Goal: Task Accomplishment & Management: Manage account settings

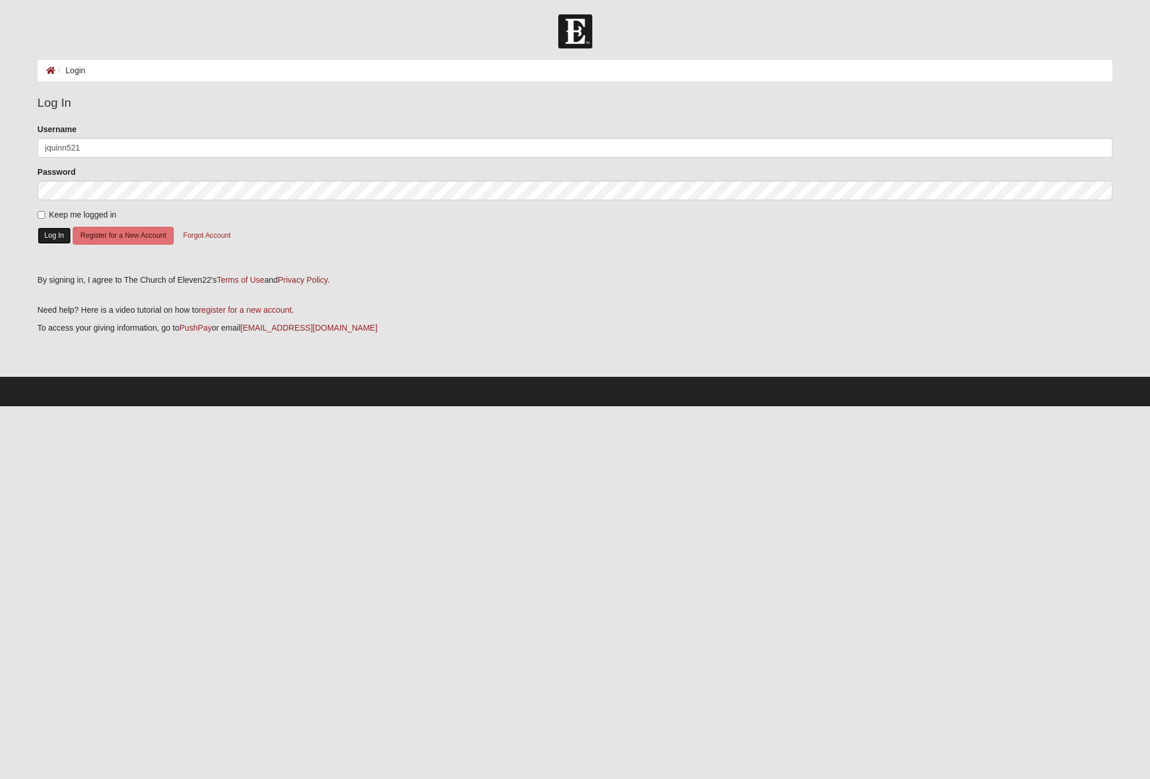
click at [61, 232] on button "Log In" at bounding box center [54, 235] width 33 height 17
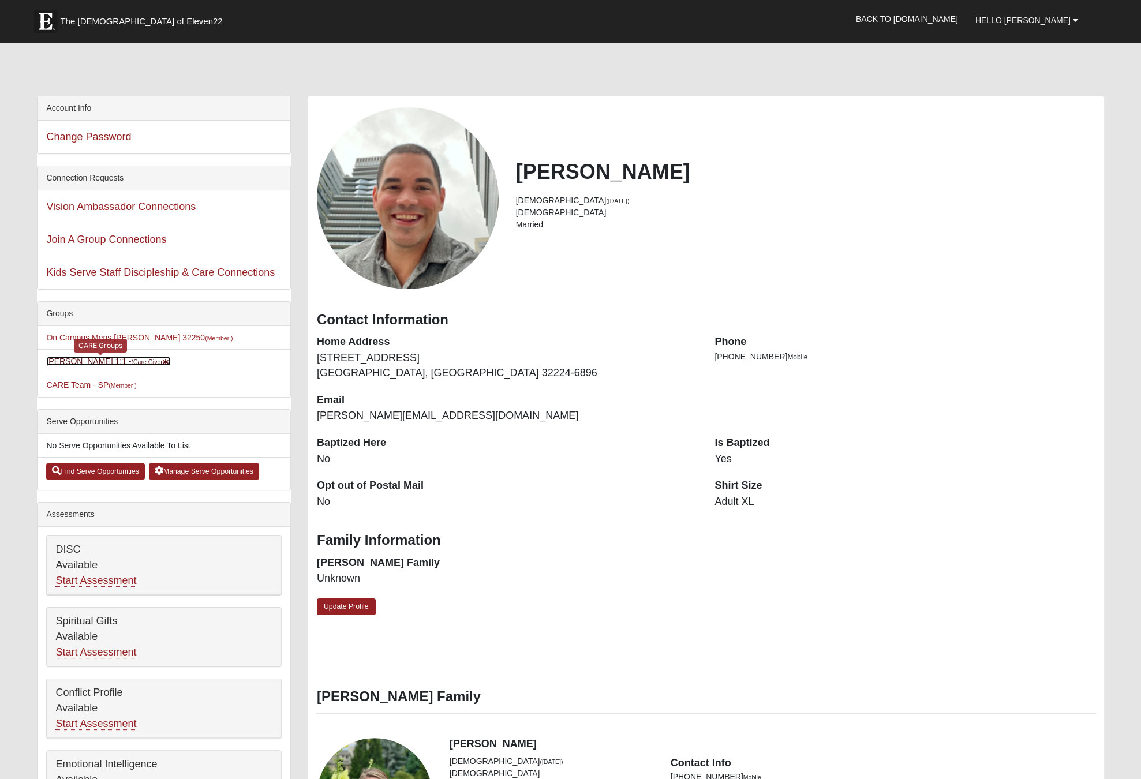
click at [106, 359] on link "Justin Quinn 1:1 - (Care Giver )" at bounding box center [108, 361] width 125 height 9
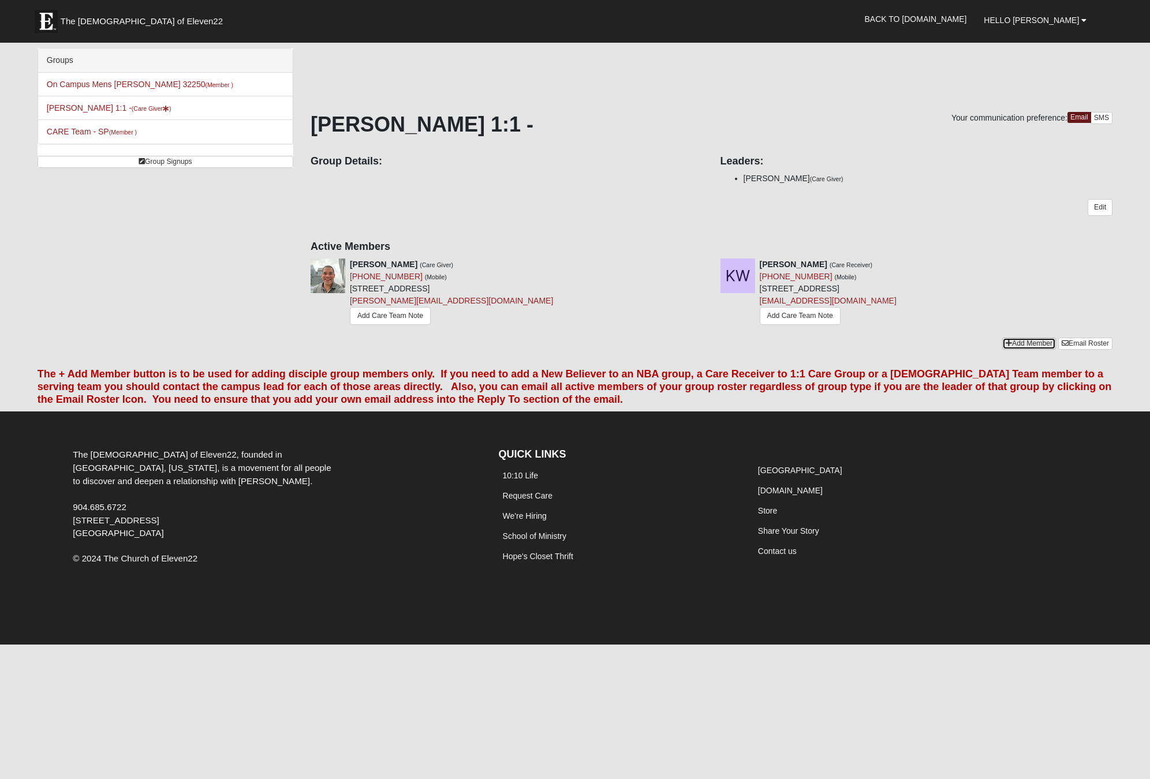
click at [1047, 339] on link "Add Member" at bounding box center [1029, 344] width 54 height 12
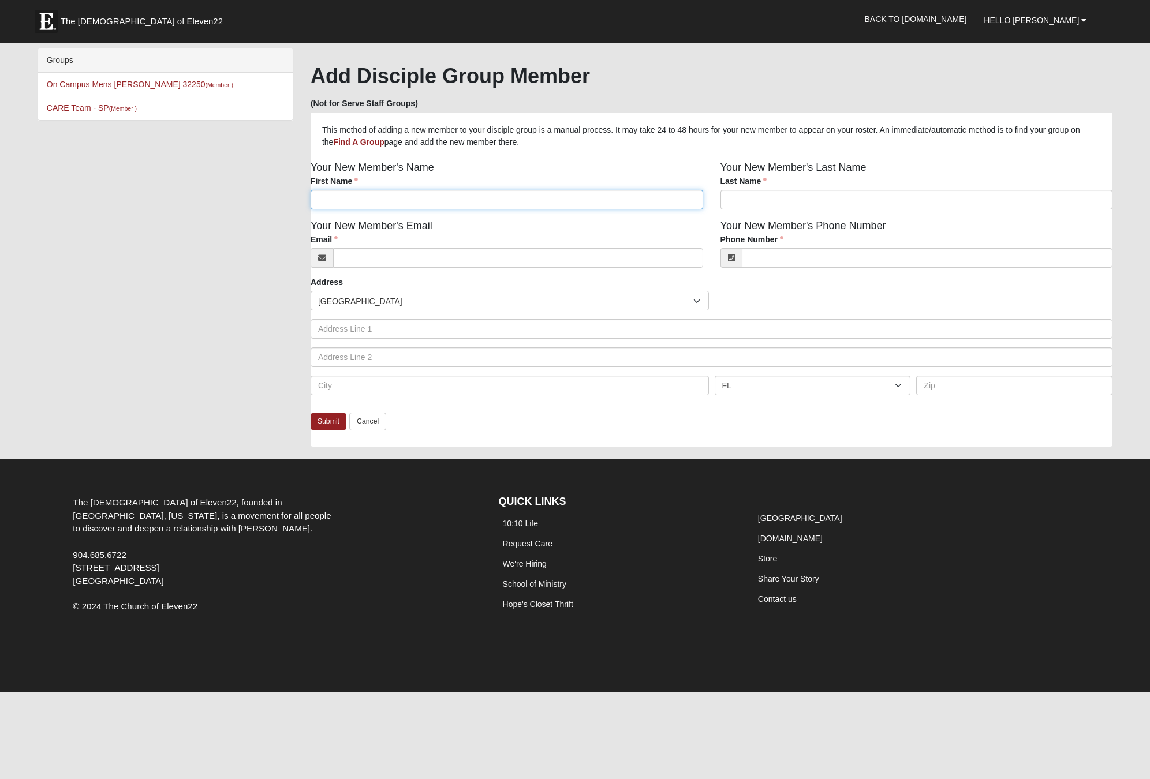
click at [406, 204] on input "First Name" at bounding box center [507, 200] width 393 height 20
click at [880, 156] on div "This method of adding a new member to your disciple group is a manual process. …" at bounding box center [712, 285] width 802 height 323
click at [383, 208] on input "First Name" at bounding box center [507, 200] width 393 height 20
paste input "Christy"
type input "Christy"
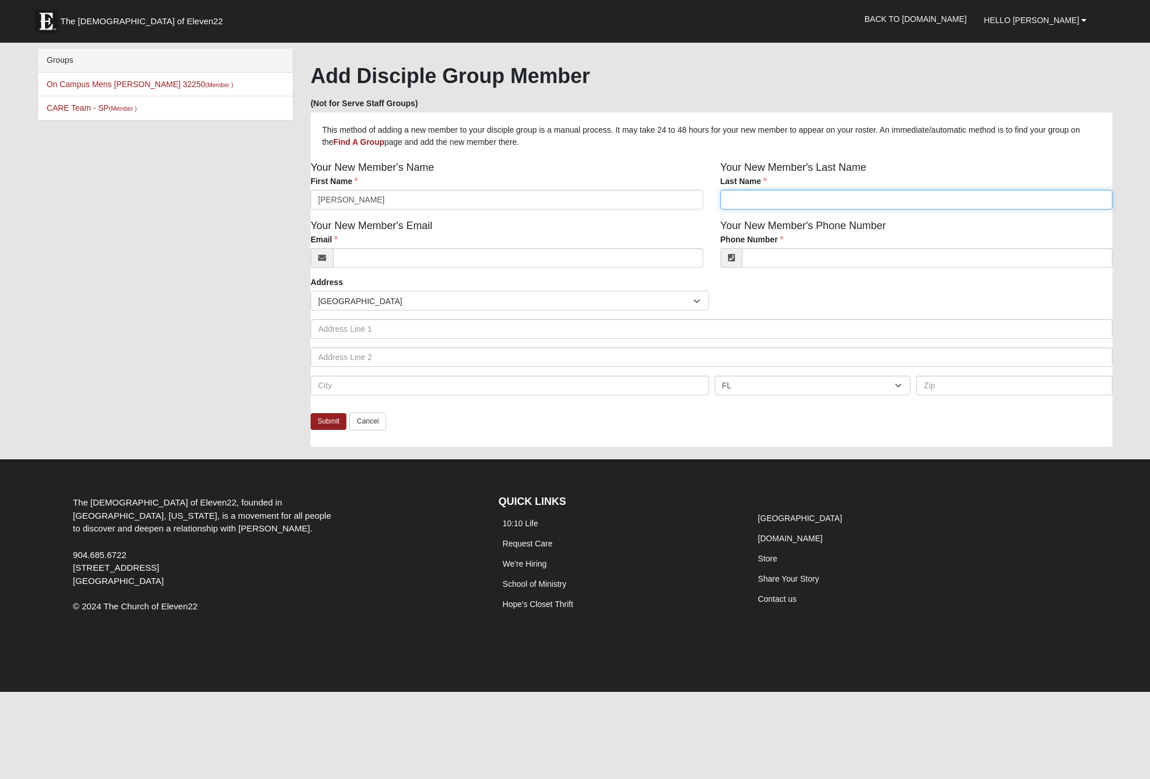
click at [732, 196] on input "Last Name" at bounding box center [917, 200] width 393 height 20
click at [753, 206] on input "Last Name" at bounding box center [917, 200] width 393 height 20
paste input "Rowland"
type input "Rowland"
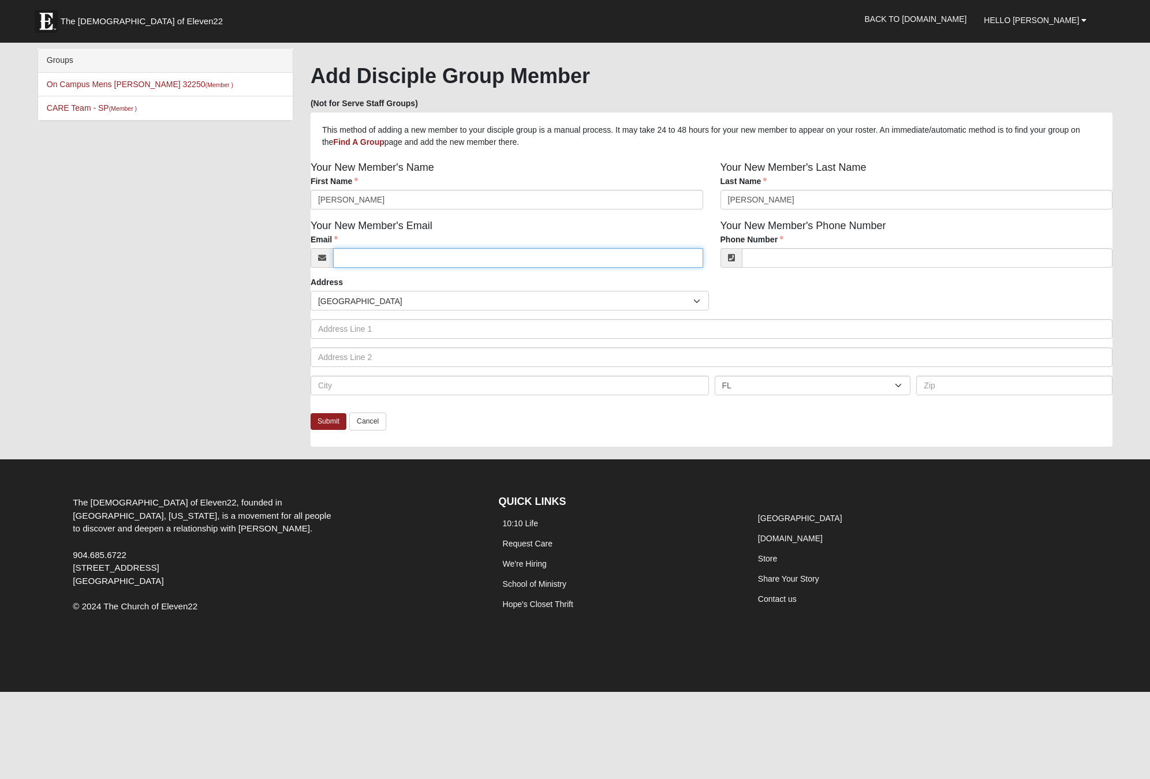
click at [378, 263] on input "Email" at bounding box center [518, 258] width 370 height 20
click at [449, 263] on input "Email" at bounding box center [518, 258] width 370 height 20
paste input "safetychristinarowland@gmail.com"
type input "safetychristinarowland@gmail.com"
click at [324, 420] on link "Submit" at bounding box center [329, 421] width 36 height 17
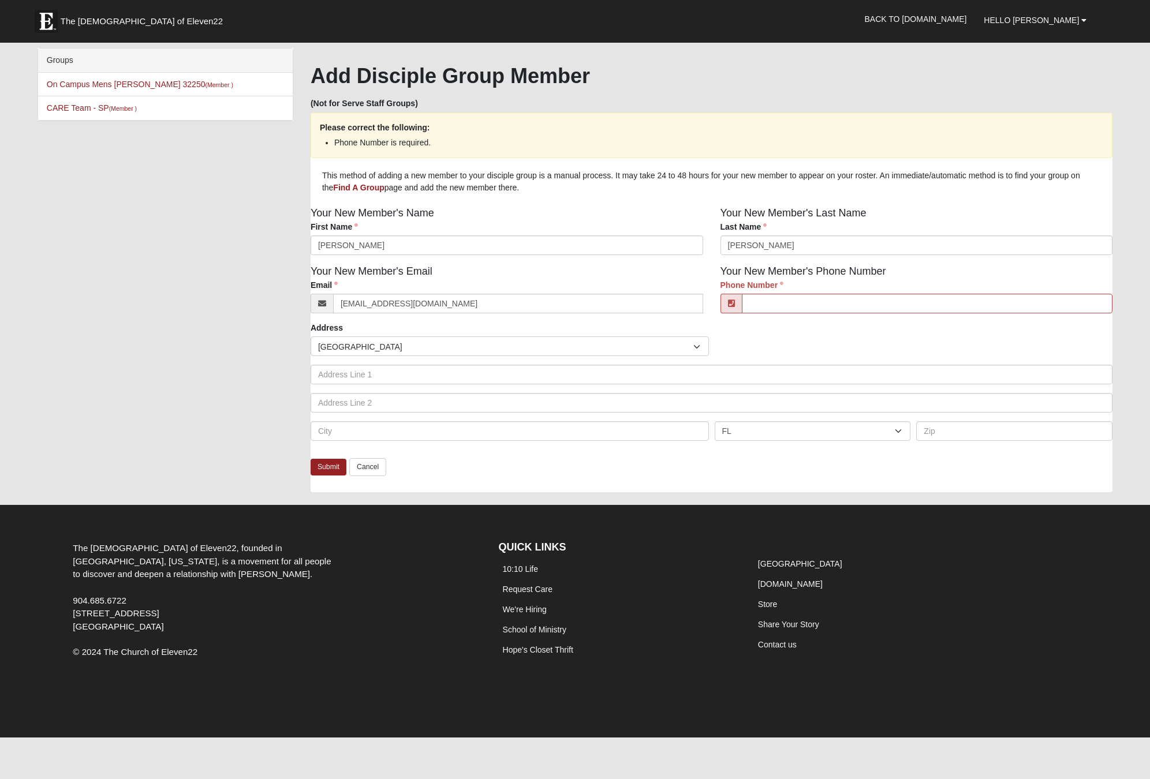
click at [831, 282] on div "Phone Number" at bounding box center [917, 296] width 393 height 34
click at [823, 297] on input "Phone Number" at bounding box center [927, 304] width 371 height 20
click at [992, 245] on input "Rowland" at bounding box center [917, 246] width 393 height 20
click at [1076, 182] on p "This method of adding a new member to your disciple group is a manual process. …" at bounding box center [711, 182] width 779 height 24
click at [953, 22] on link "Back to [DOMAIN_NAME]" at bounding box center [916, 19] width 120 height 29
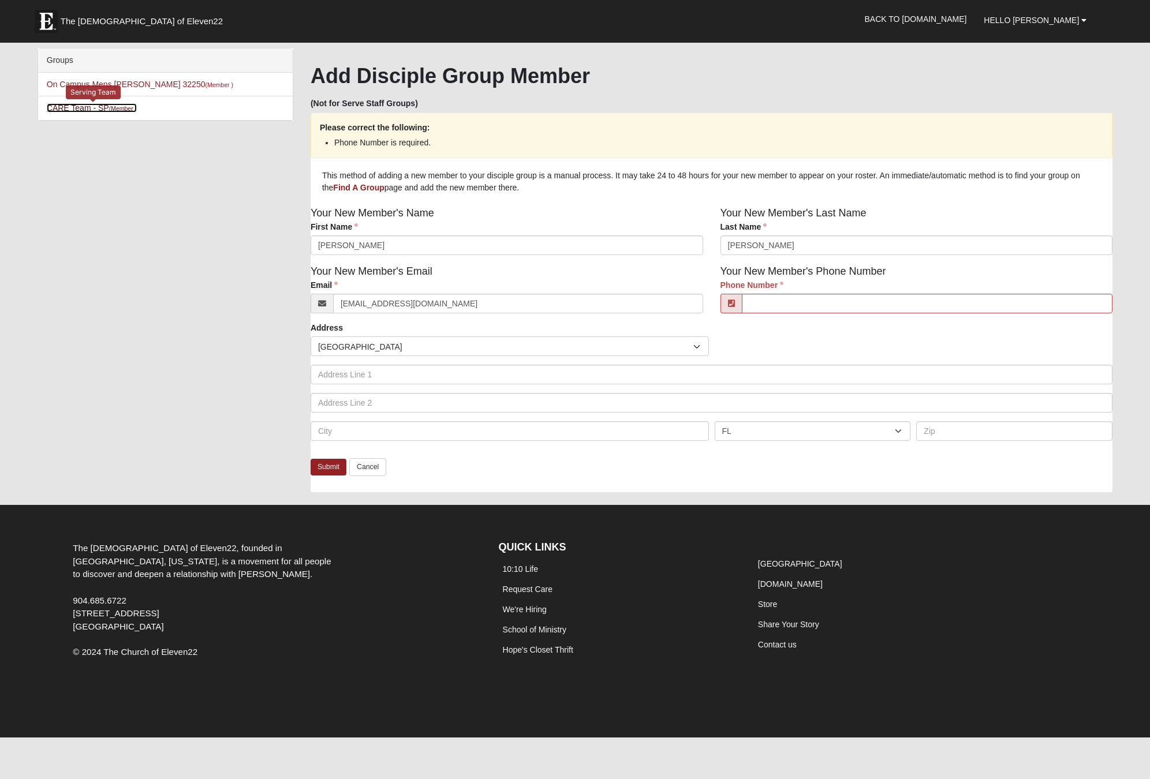
click at [68, 106] on link "CARE Team - SP (Member )" at bounding box center [92, 107] width 90 height 9
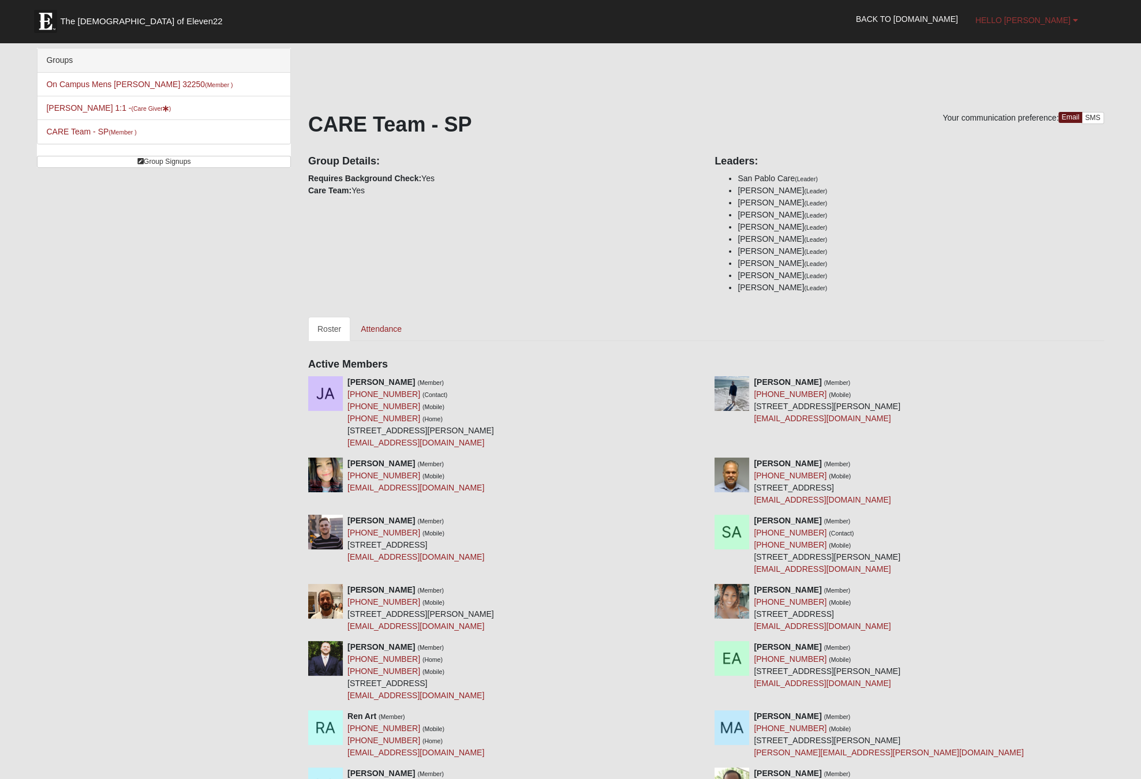
click at [1032, 21] on span "Hello [PERSON_NAME]" at bounding box center [1023, 20] width 95 height 9
click at [1032, 46] on link "My Account" at bounding box center [1025, 45] width 91 height 15
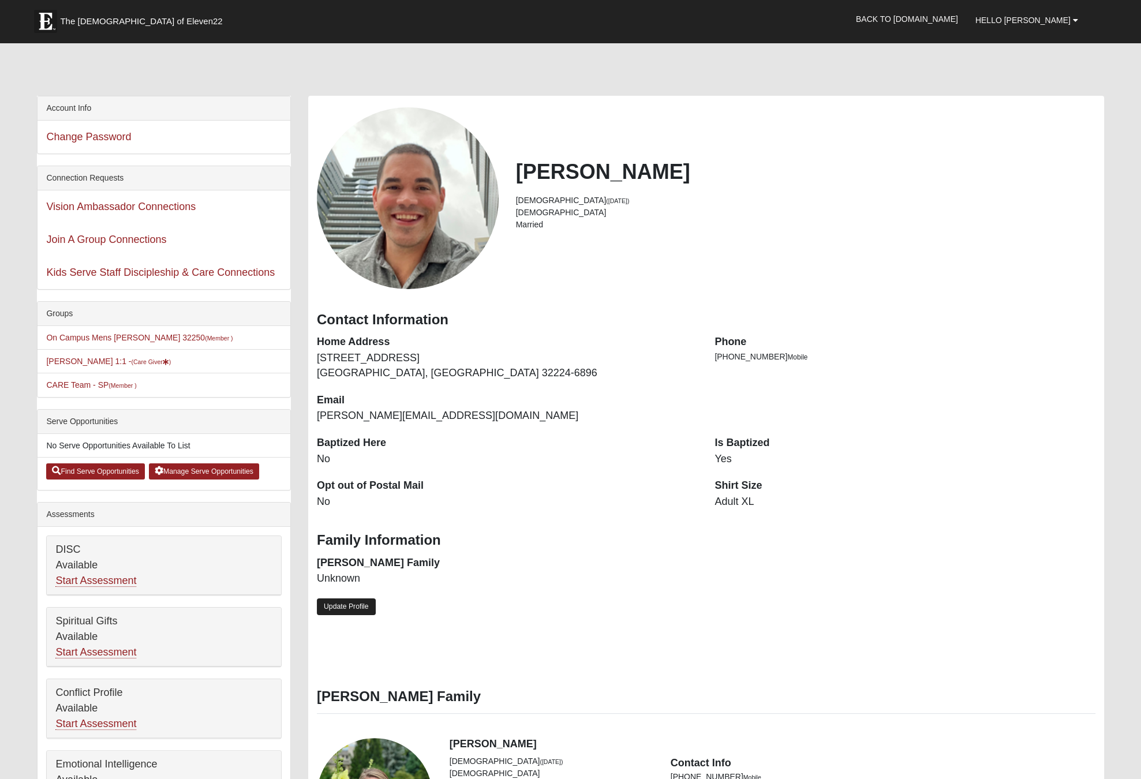
click at [352, 611] on link "Update Profile" at bounding box center [346, 607] width 59 height 17
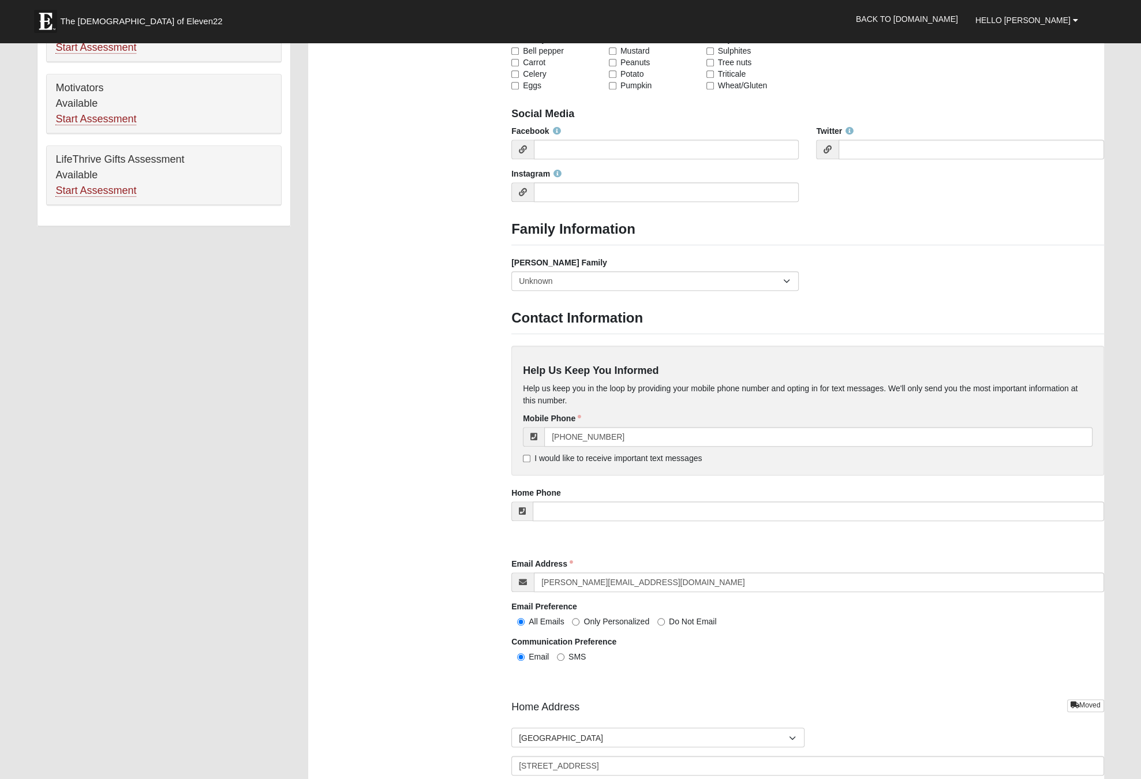
scroll to position [751, 0]
drag, startPoint x: 679, startPoint y: 581, endPoint x: 529, endPoint y: 586, distance: 150.2
click at [529, 587] on div "justin@bluesaltproperties.com" at bounding box center [808, 580] width 592 height 20
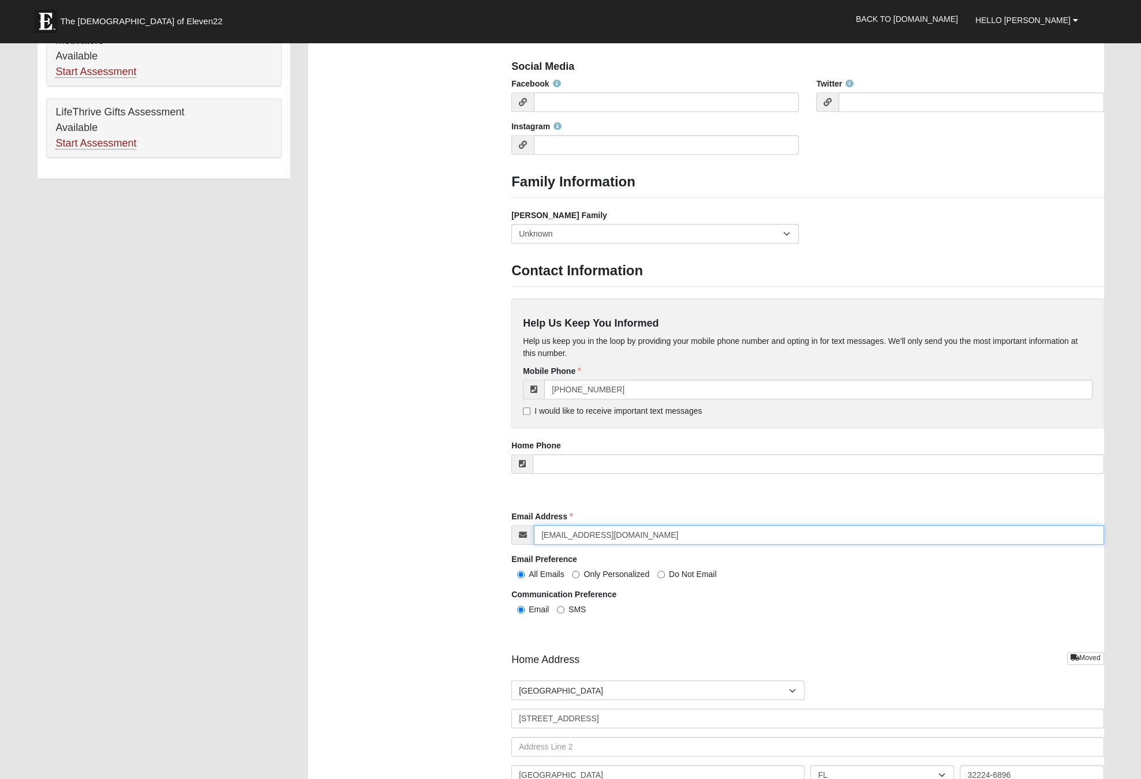
scroll to position [866, 0]
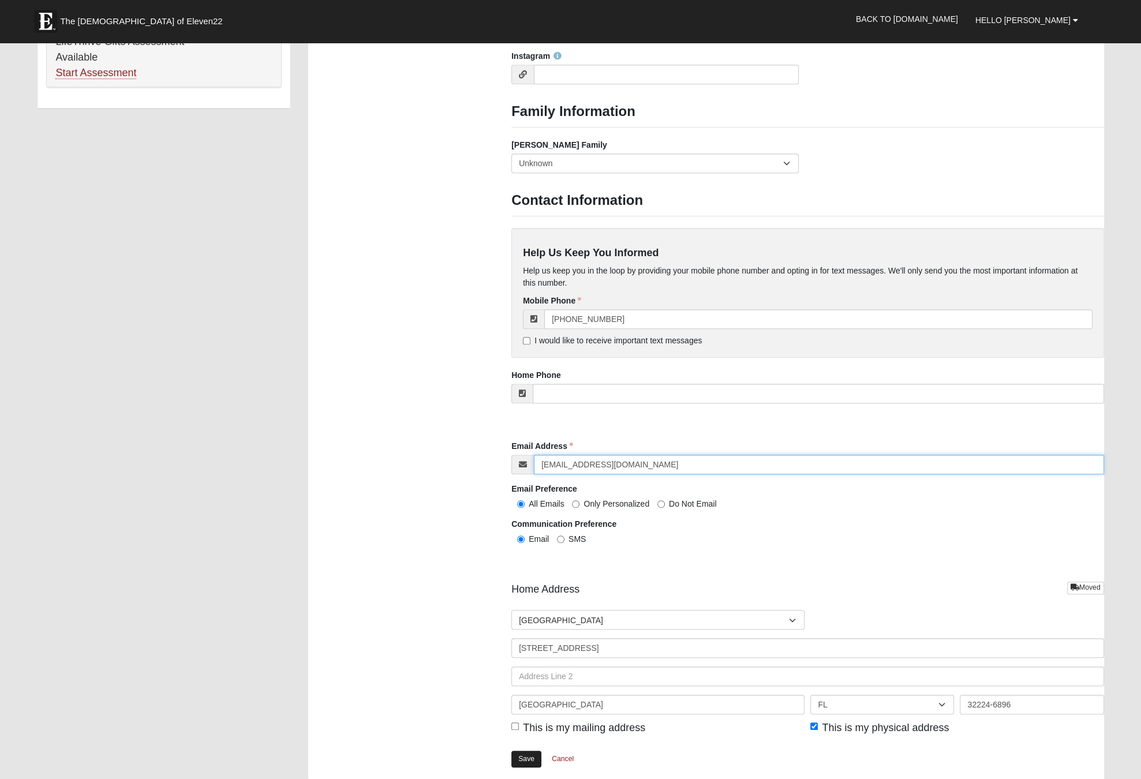
type input "[EMAIL_ADDRESS][DOMAIN_NAME]"
click at [532, 756] on link "Save" at bounding box center [527, 759] width 30 height 17
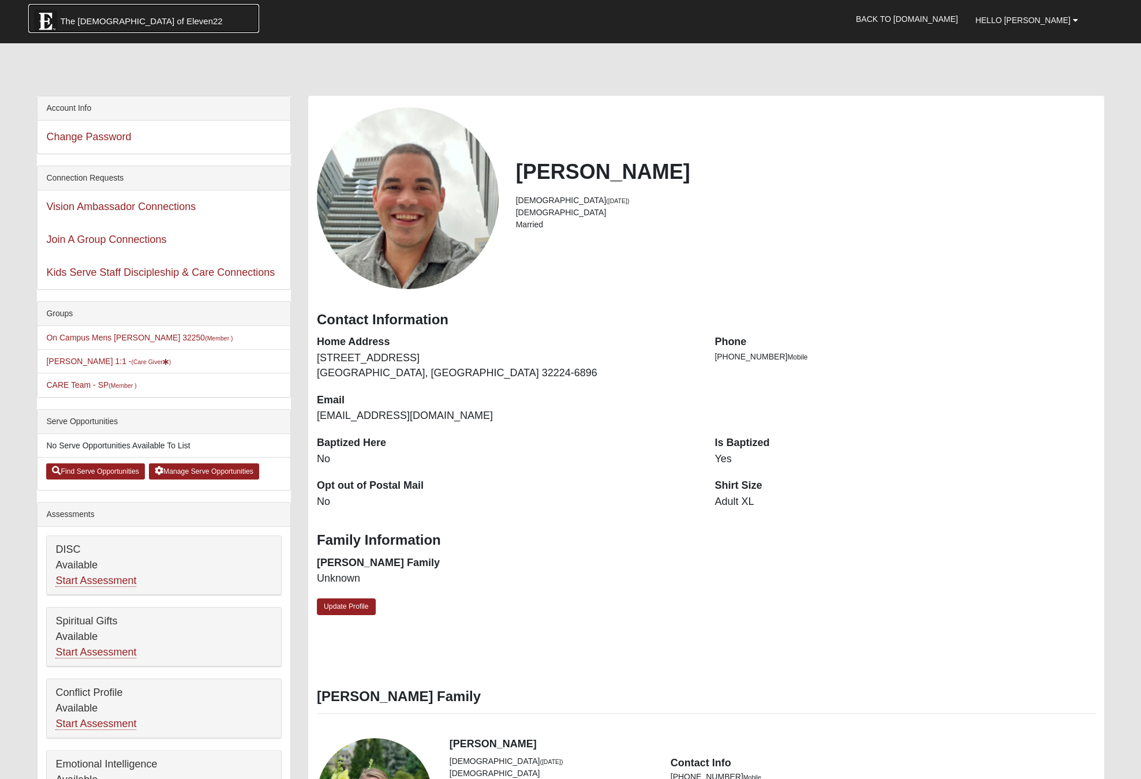
click at [99, 23] on span "The [DEMOGRAPHIC_DATA] of Eleven22" at bounding box center [141, 22] width 162 height 12
click at [90, 362] on link "[PERSON_NAME] 1:1 - (Care Giver )" at bounding box center [108, 361] width 125 height 9
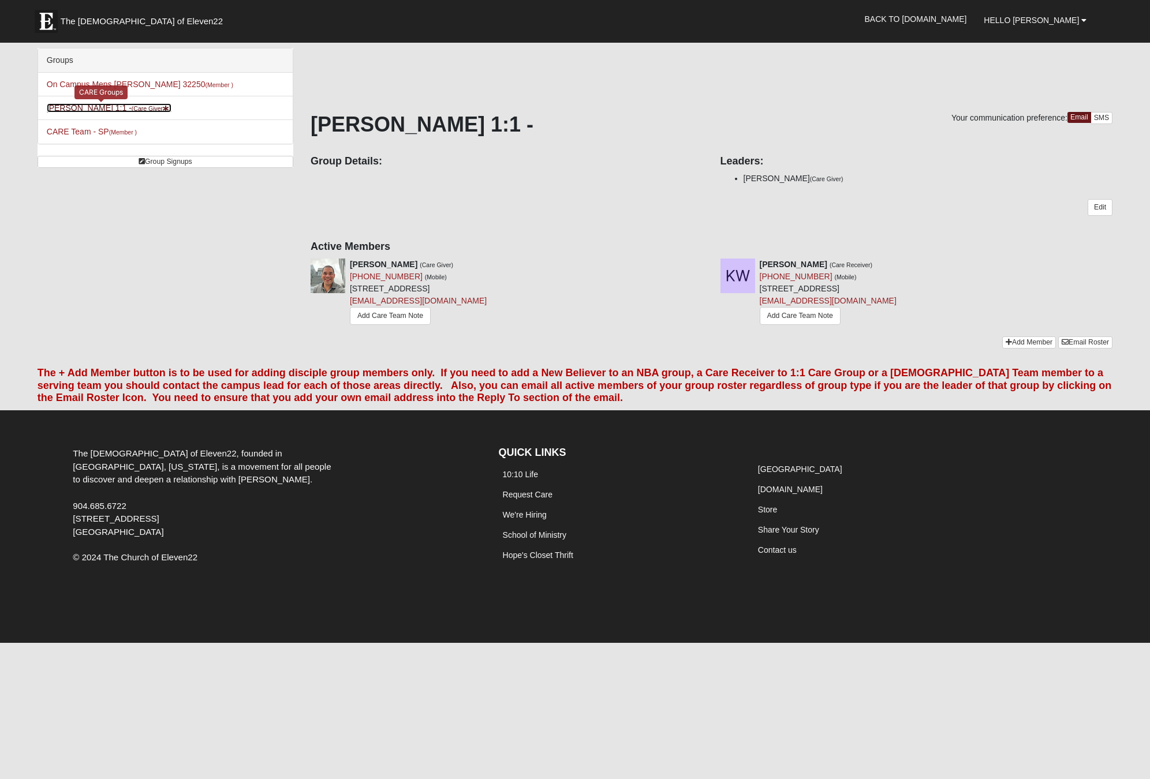
click at [83, 104] on link "[PERSON_NAME] 1:1 - (Care Giver )" at bounding box center [109, 107] width 125 height 9
click at [1121, 262] on icon at bounding box center [1117, 264] width 8 height 8
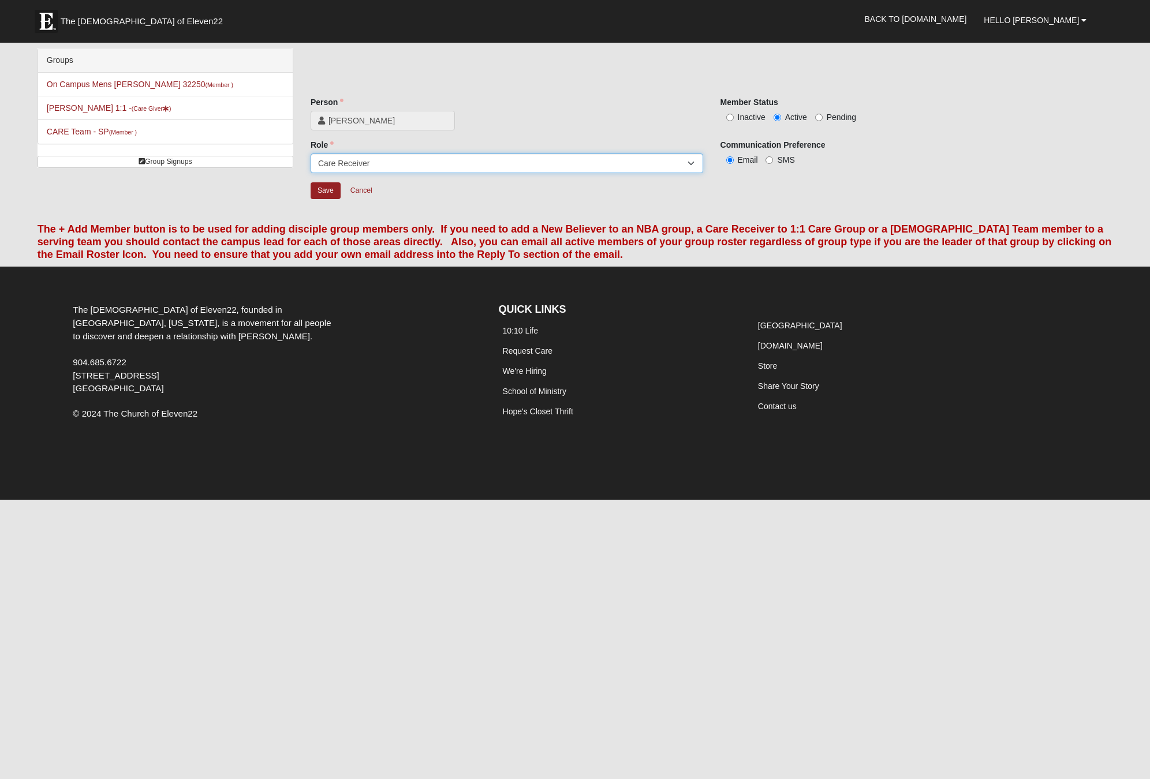
click at [381, 166] on select "Member Leader Care Giver Care Receiver Marriage Mentor Marriage Mentee" at bounding box center [507, 164] width 393 height 20
click at [742, 115] on span "Inactive" at bounding box center [752, 117] width 28 height 9
click at [734, 115] on input "Inactive" at bounding box center [730, 118] width 8 height 8
radio input "true"
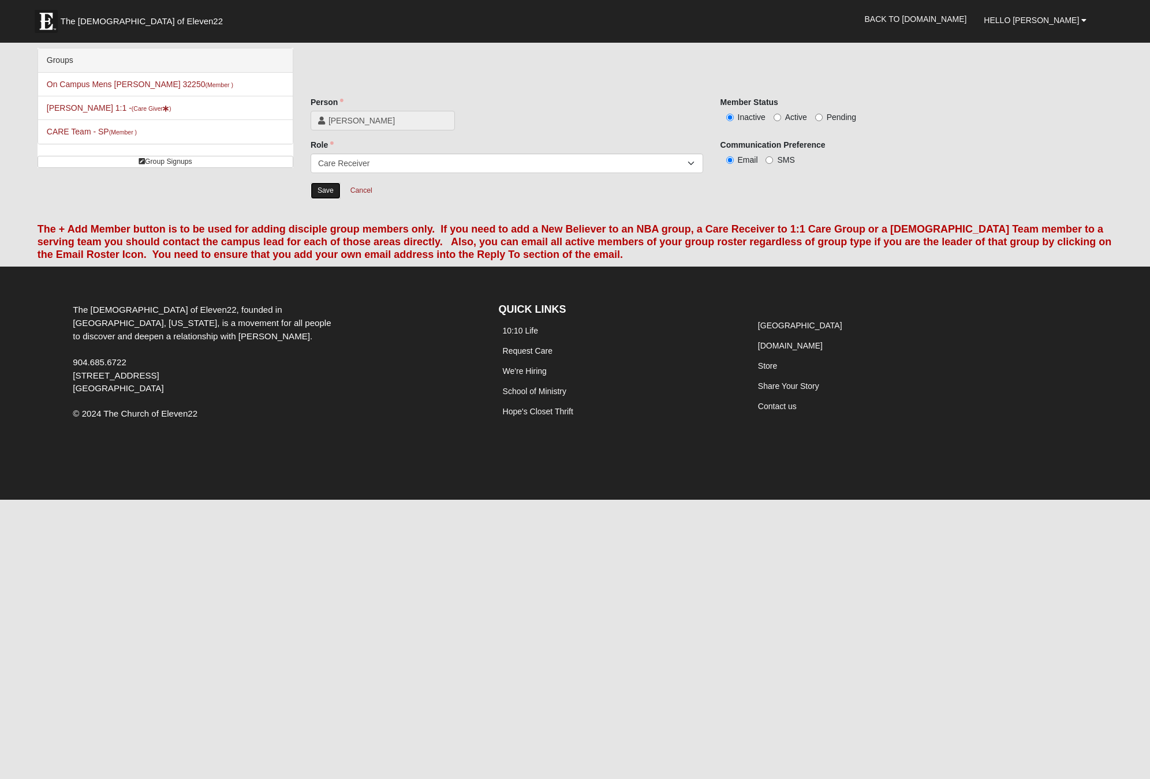
click at [322, 189] on input "Save" at bounding box center [326, 190] width 30 height 17
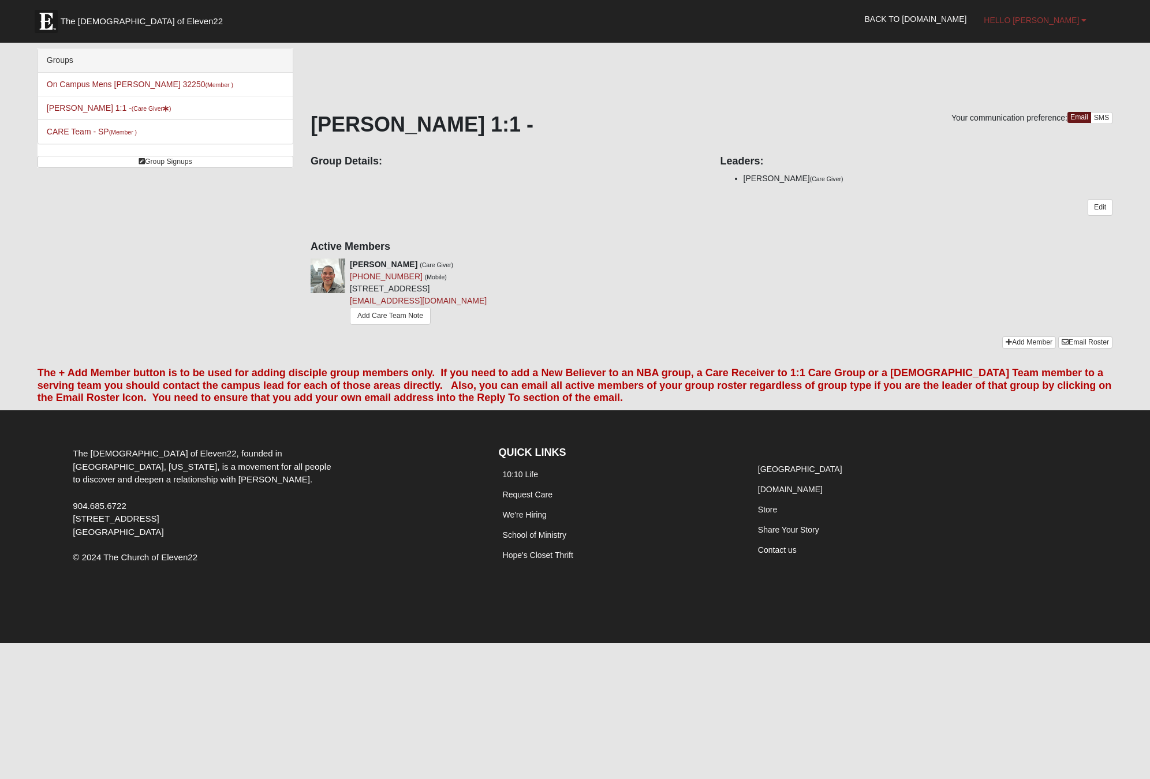
click at [1056, 21] on span "Hello [PERSON_NAME]" at bounding box center [1031, 20] width 95 height 9
click at [958, 13] on link "Back to [DOMAIN_NAME]" at bounding box center [916, 19] width 120 height 29
click at [1063, 22] on span "Hello [PERSON_NAME]" at bounding box center [1031, 20] width 95 height 9
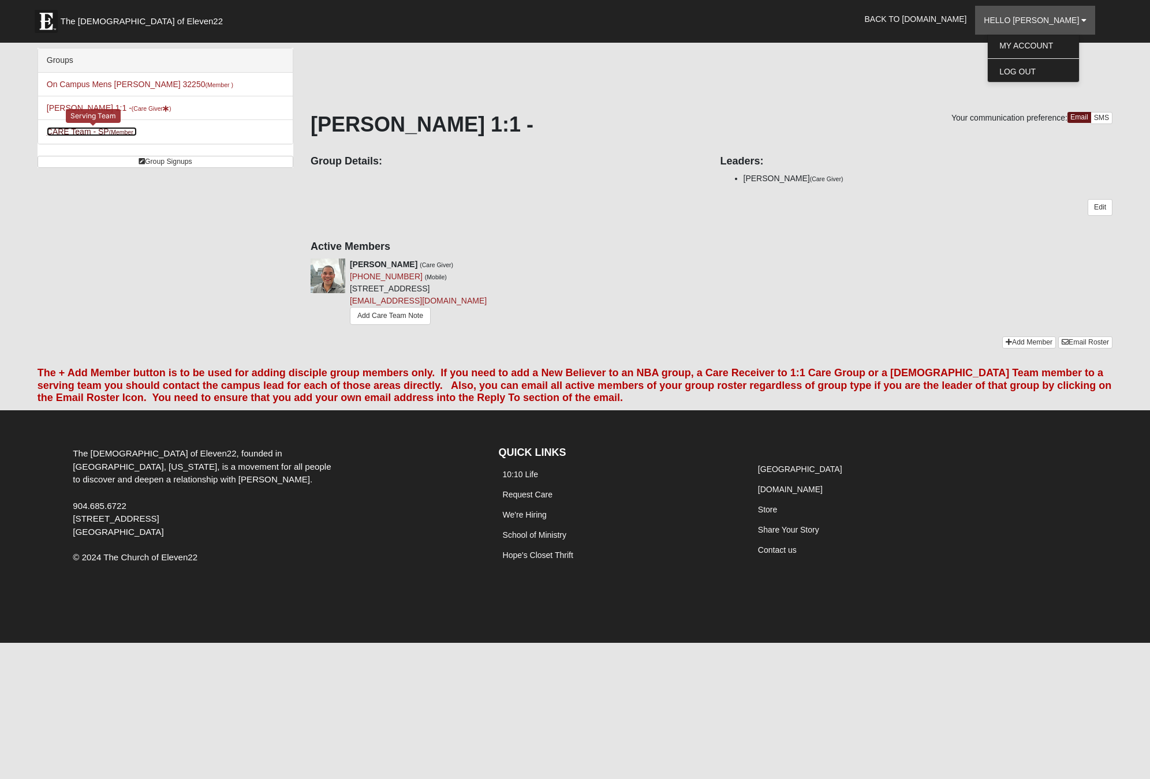
click at [95, 132] on link "CARE Team - SP (Member )" at bounding box center [92, 131] width 90 height 9
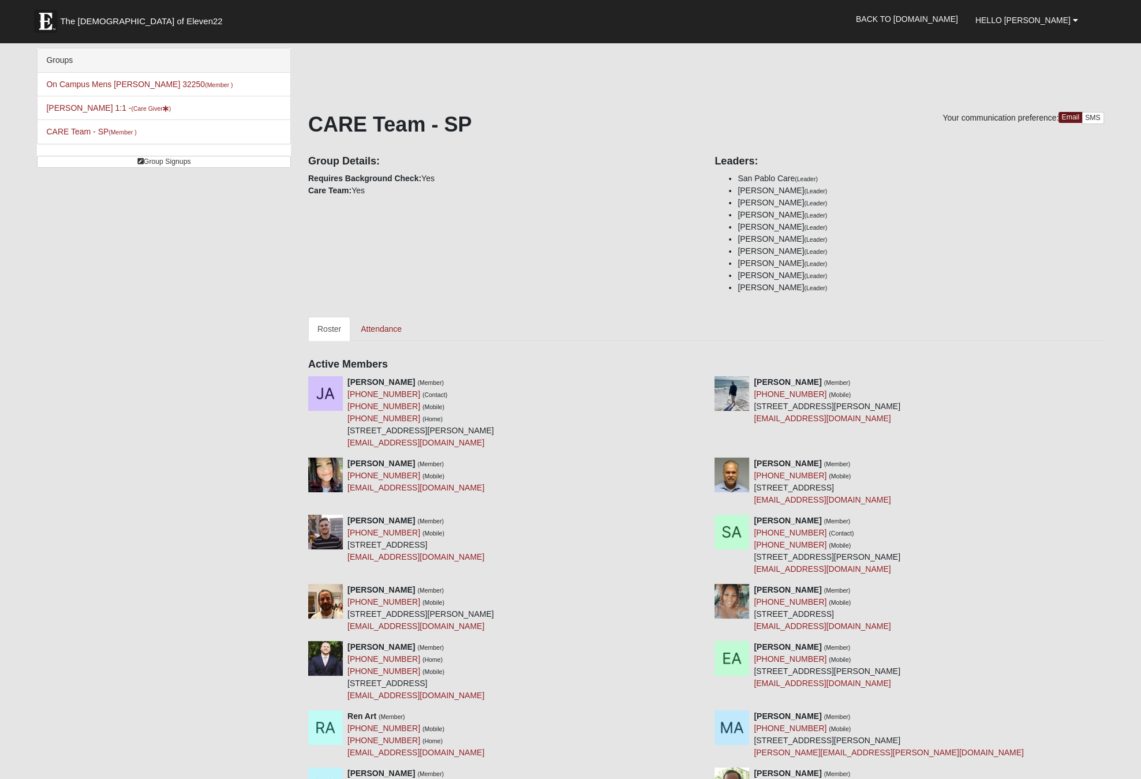
click at [977, 258] on li "[PERSON_NAME] (Leader)" at bounding box center [921, 264] width 366 height 12
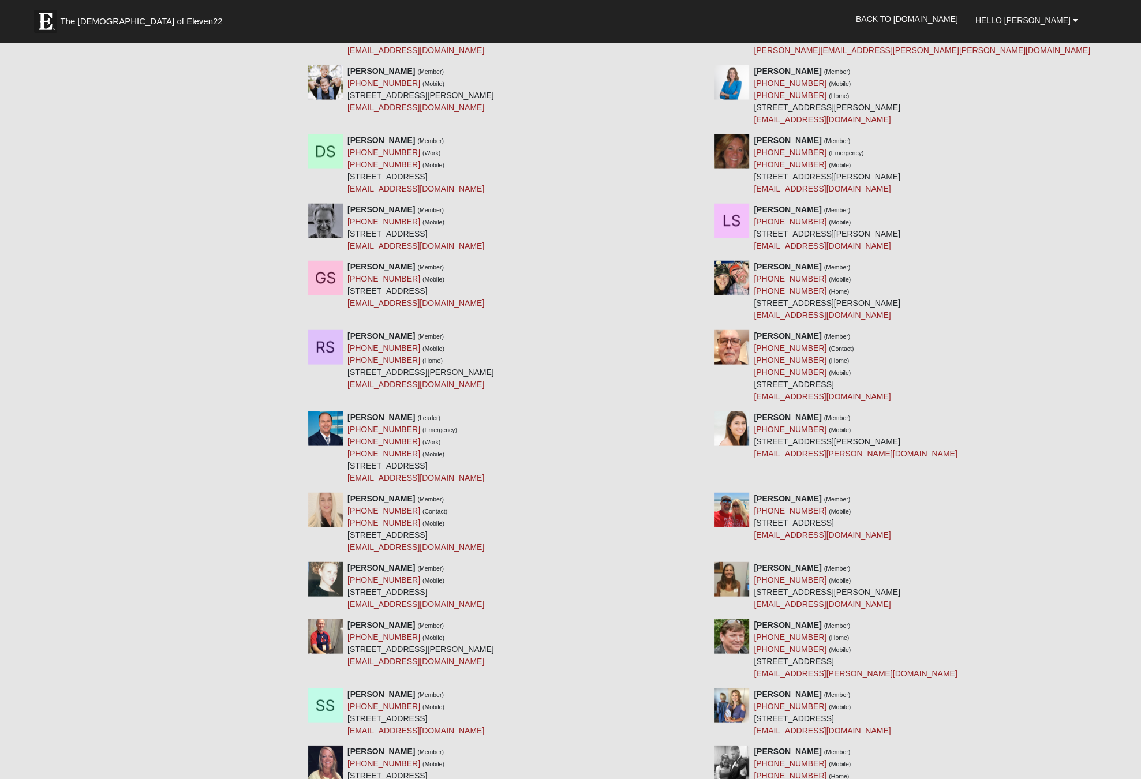
scroll to position [8830, 0]
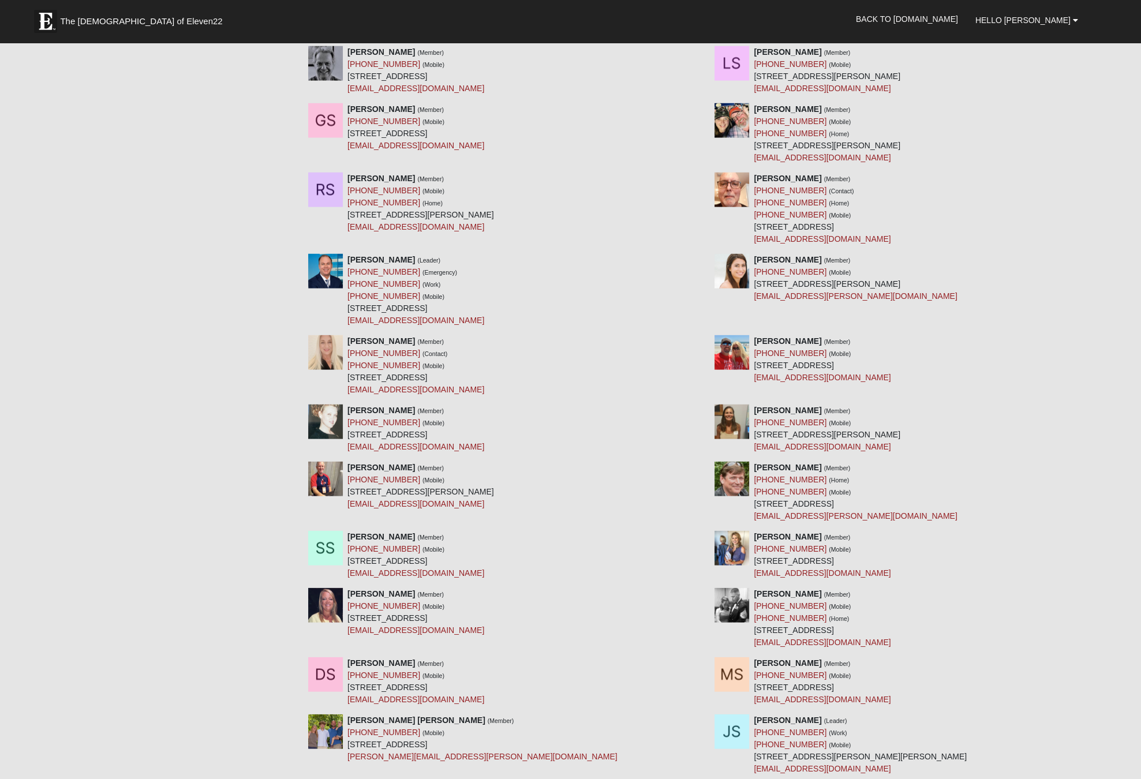
click at [1061, 363] on div "[PERSON_NAME] (Member) [PHONE_NUMBER] (Mobile) [STREET_ADDRESS][PERSON_NAME] [E…" at bounding box center [909, 359] width 406 height 48
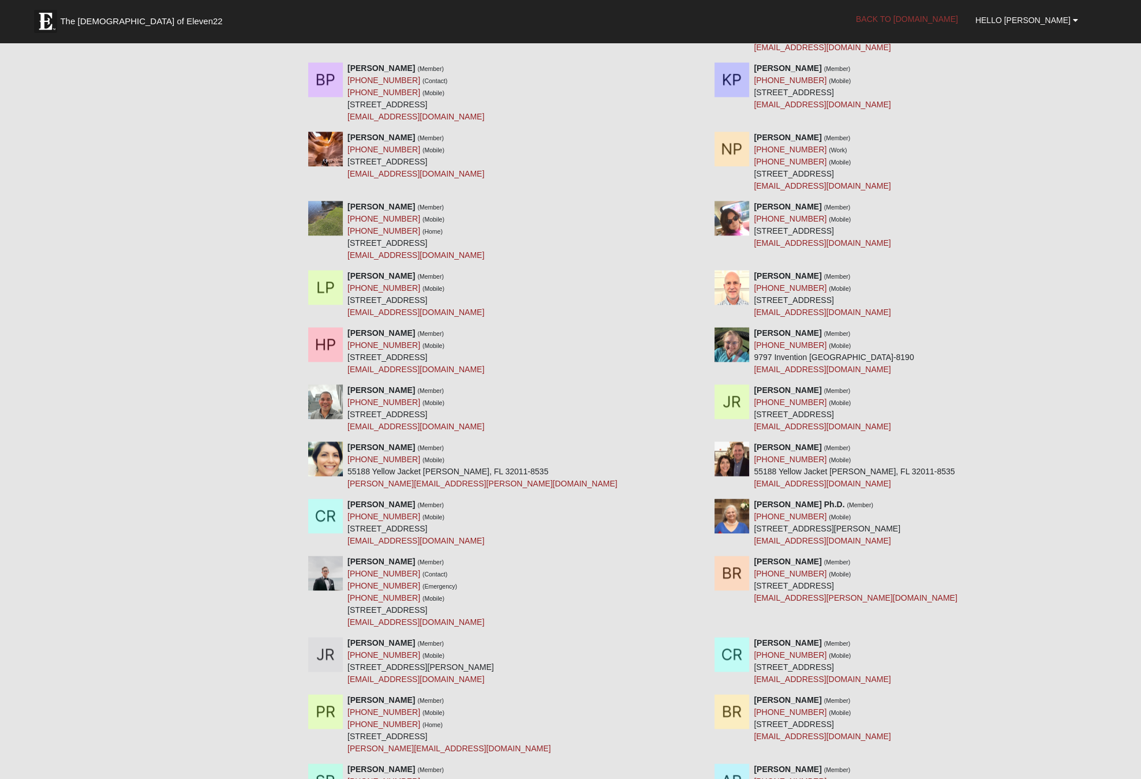
scroll to position [0, 0]
